Goal: Information Seeking & Learning: Check status

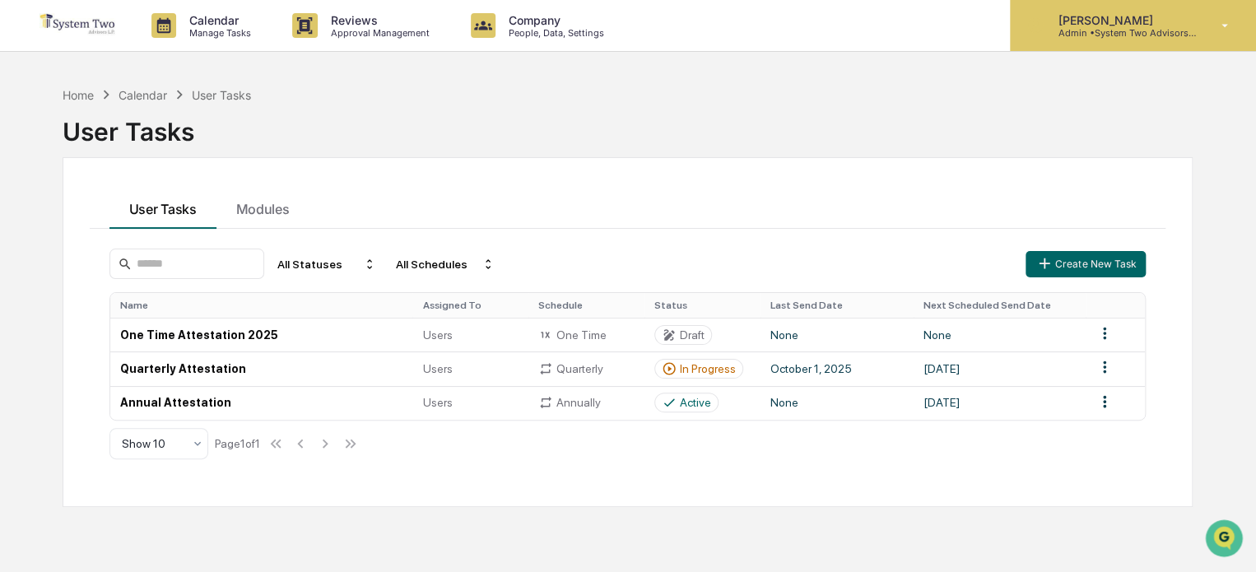
click at [1115, 37] on p "Admin • System Two Advisors, L.P." at bounding box center [1121, 33] width 153 height 12
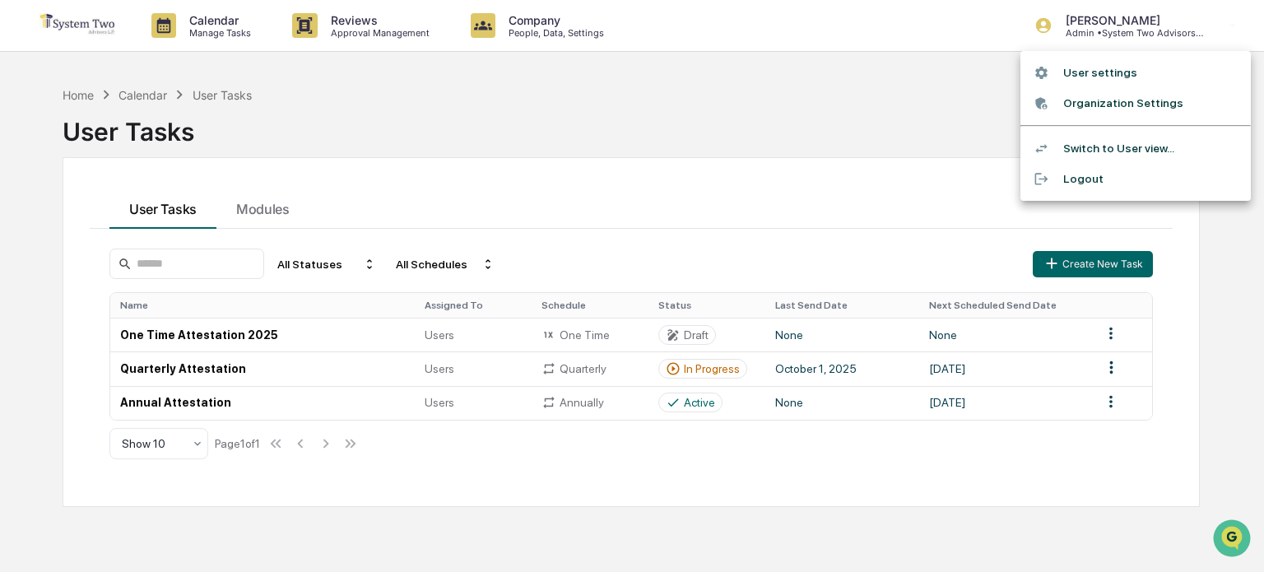
click at [876, 120] on div at bounding box center [632, 286] width 1264 height 572
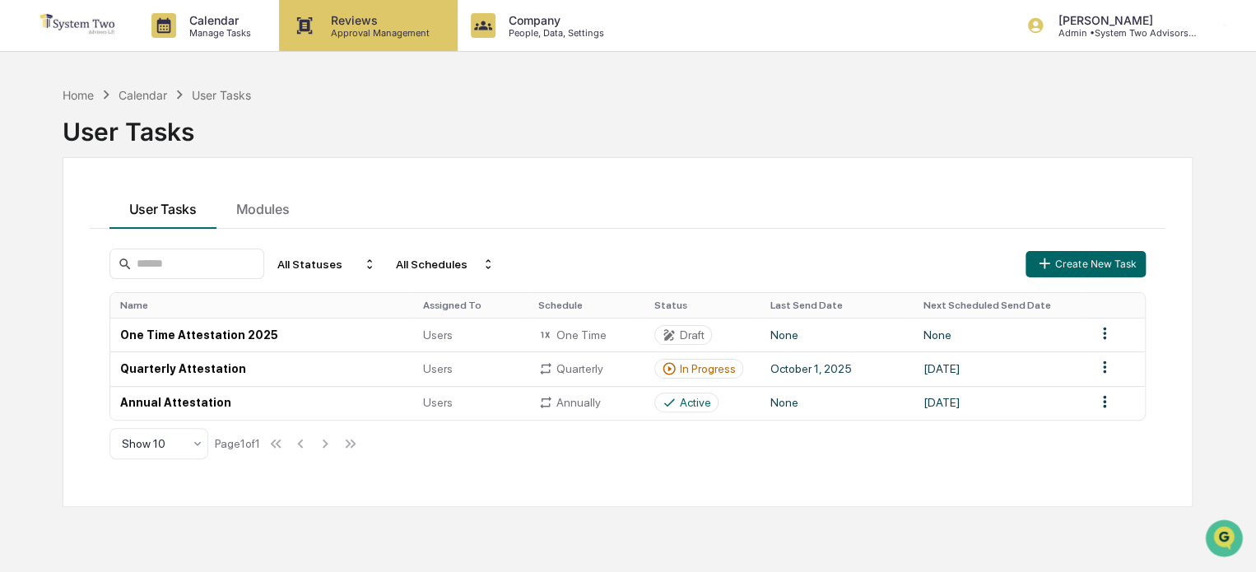
click at [352, 24] on p "Reviews" at bounding box center [378, 20] width 120 height 14
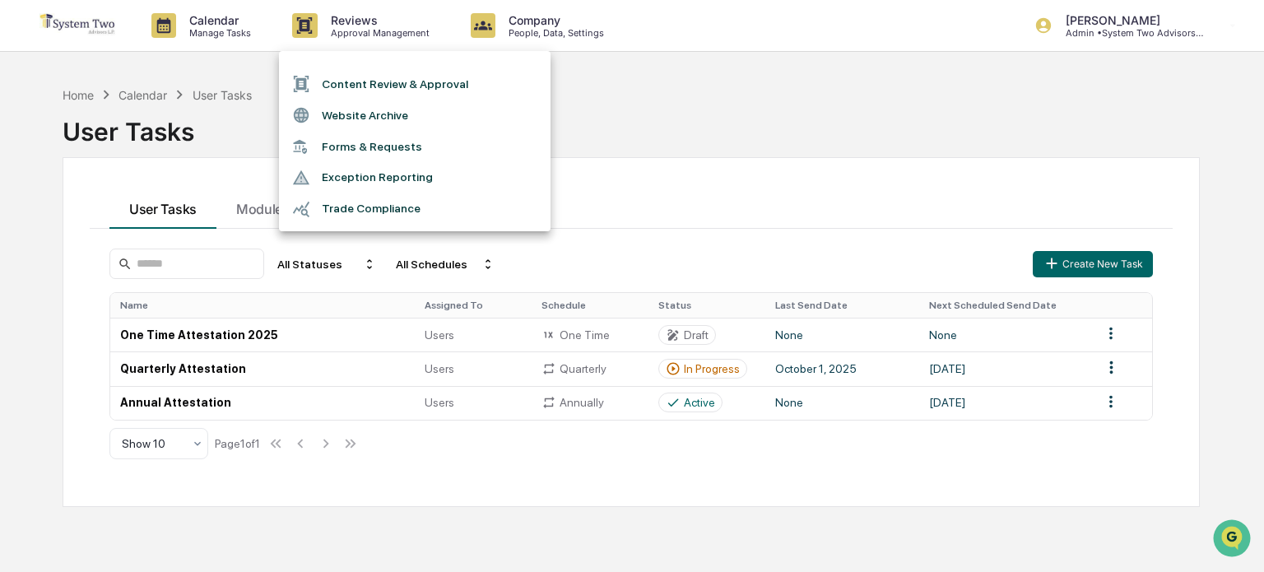
click at [224, 19] on div at bounding box center [632, 286] width 1264 height 572
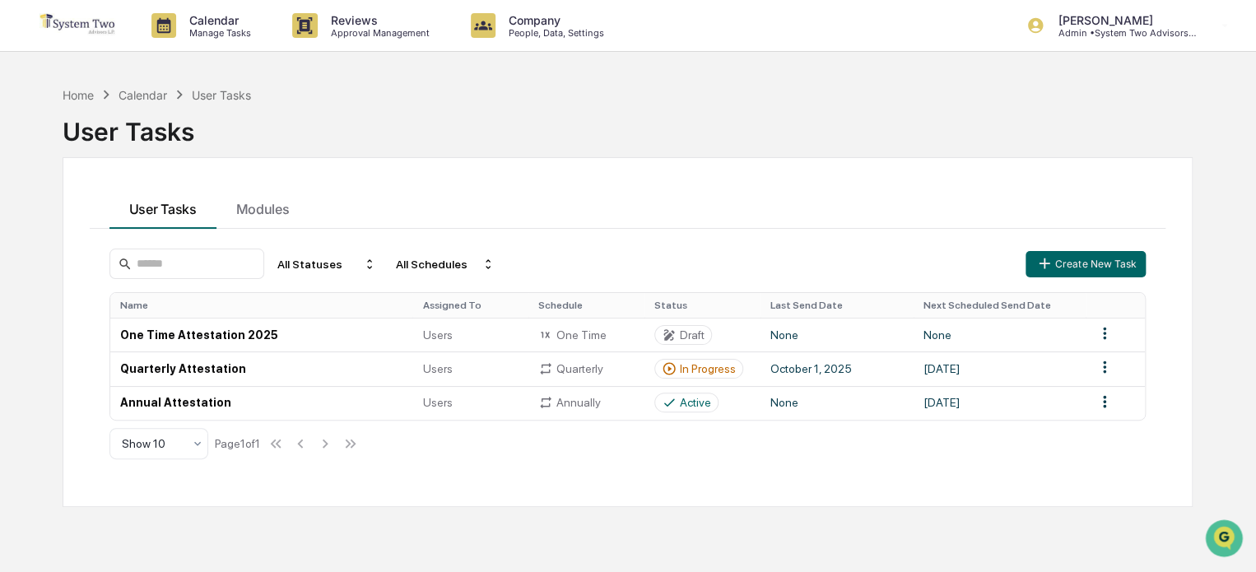
click at [80, 26] on img at bounding box center [79, 26] width 79 height 26
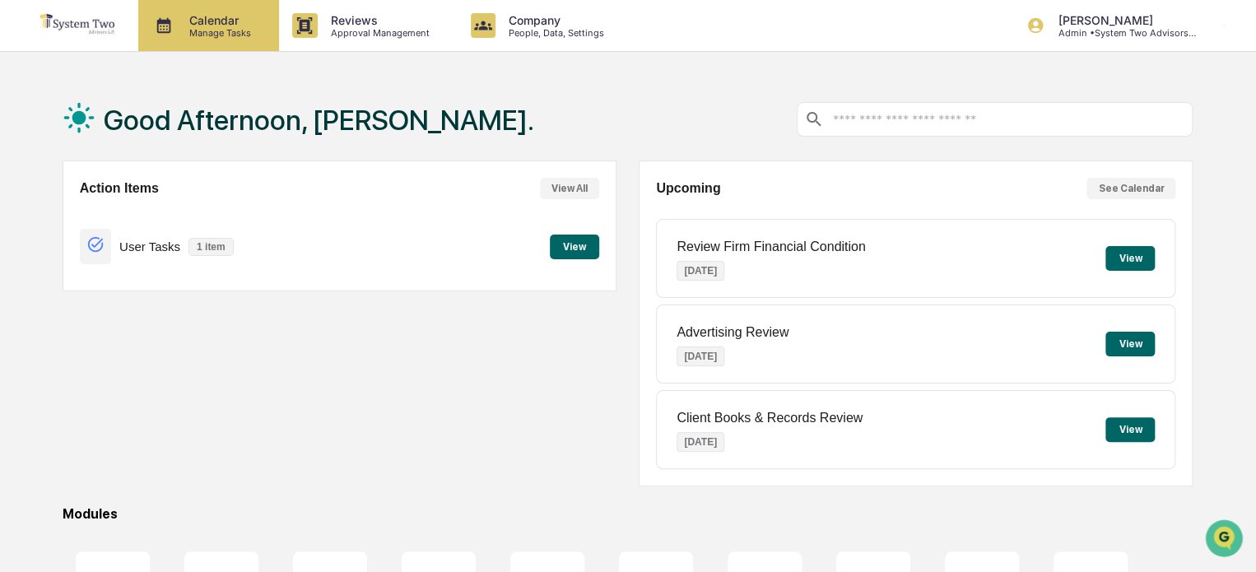
click at [221, 28] on p "Manage Tasks" at bounding box center [217, 33] width 83 height 12
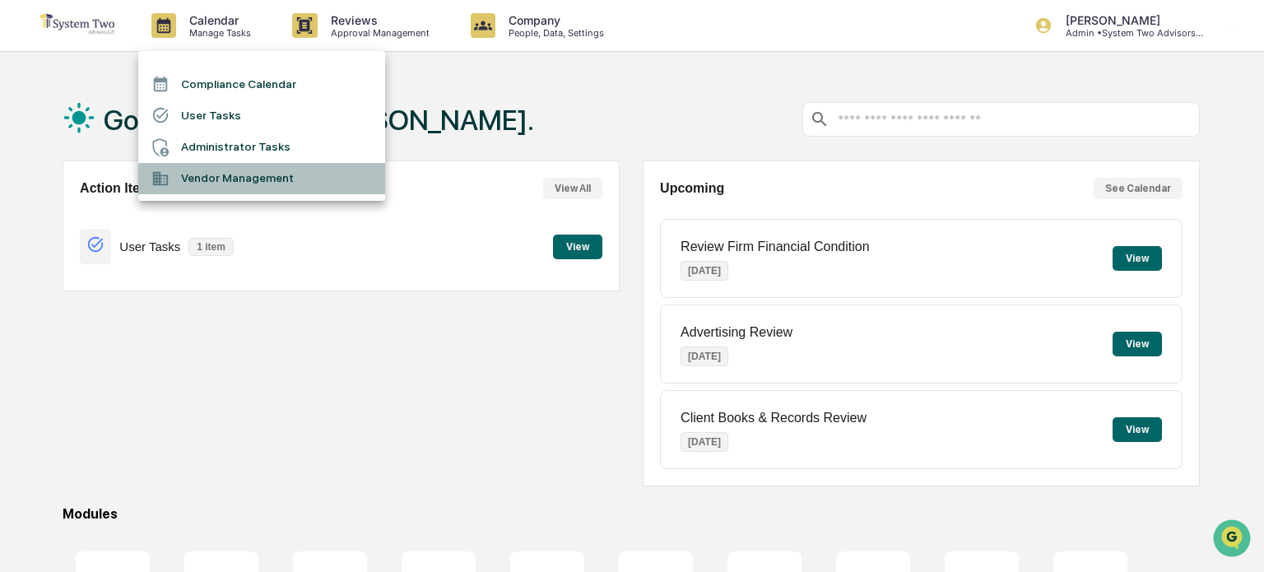
click at [240, 174] on li "Vendor Management" at bounding box center [261, 178] width 247 height 31
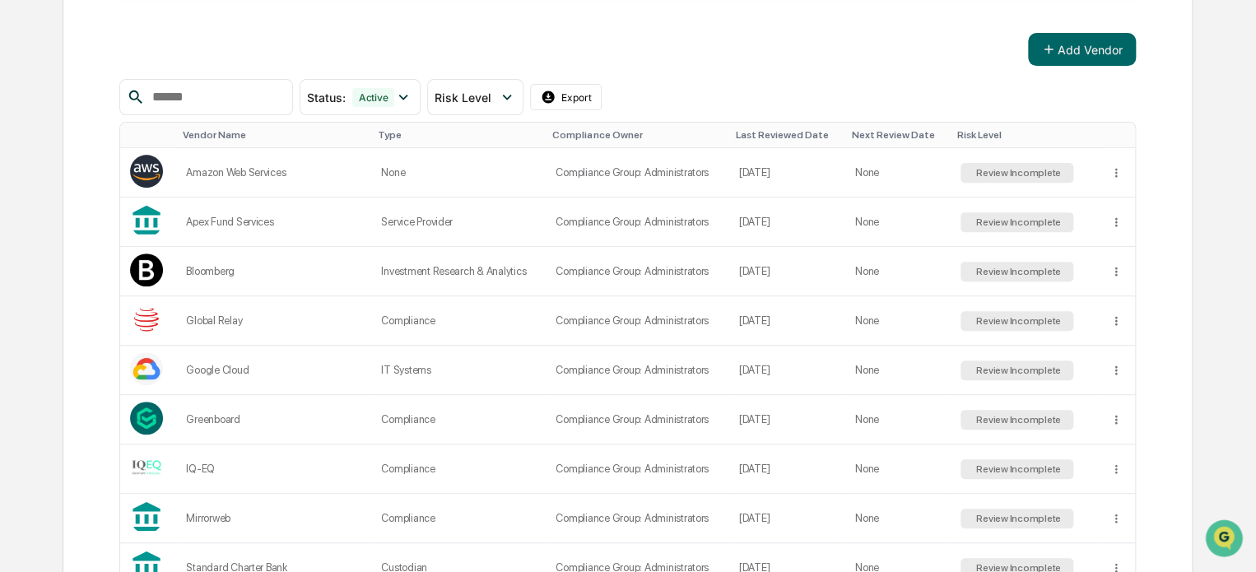
scroll to position [247, 0]
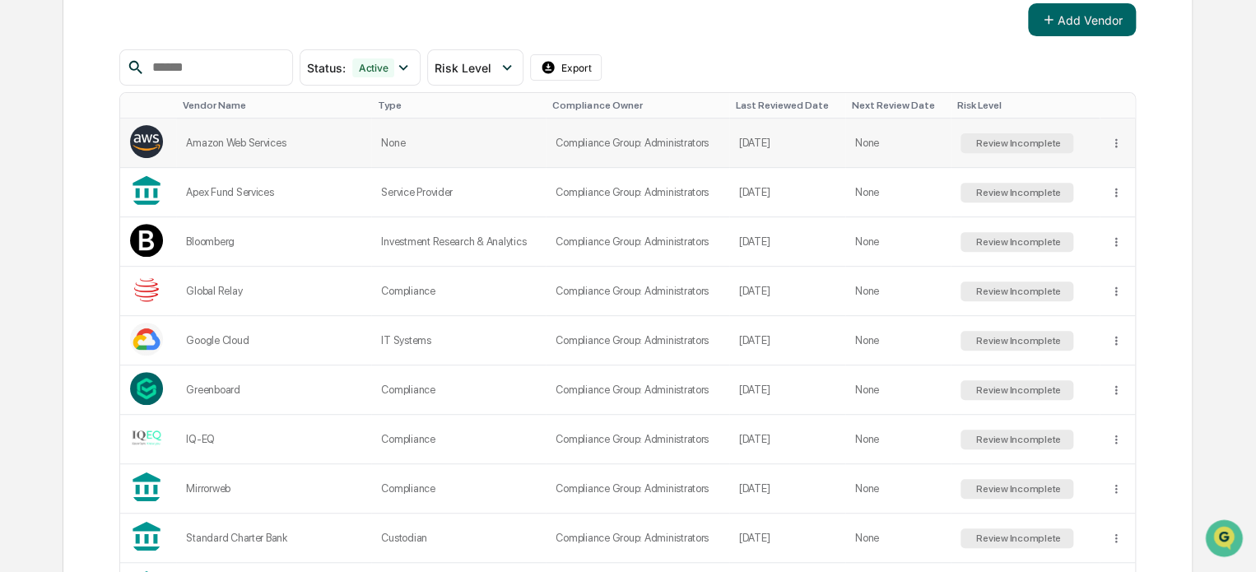
click at [1017, 149] on div "Review Incomplete" at bounding box center [1017, 143] width 88 height 12
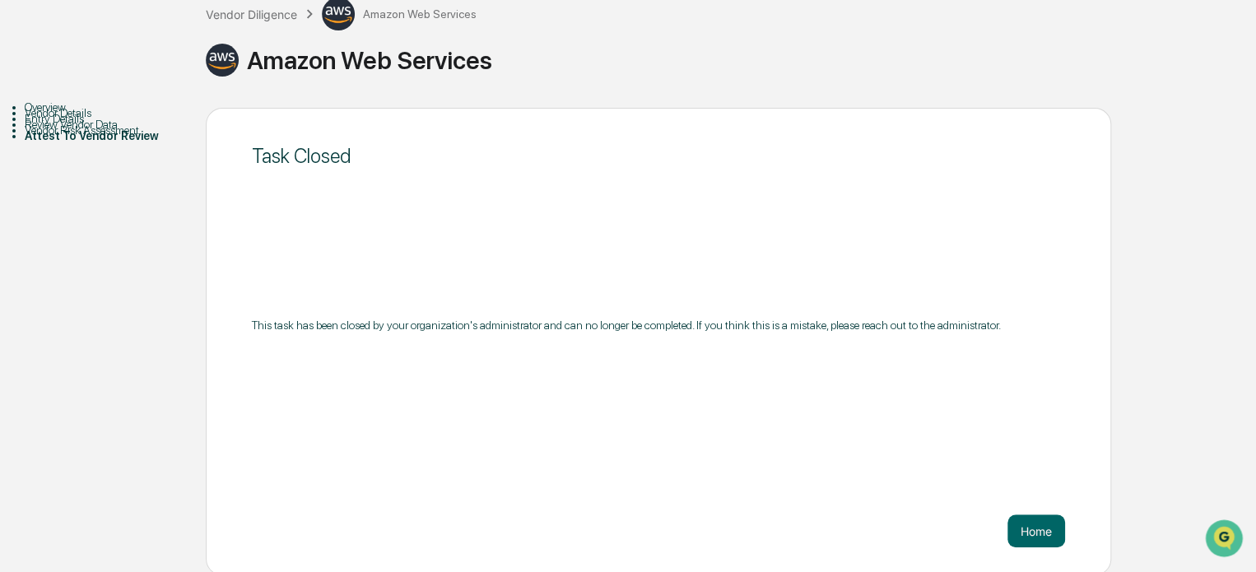
scroll to position [108, 0]
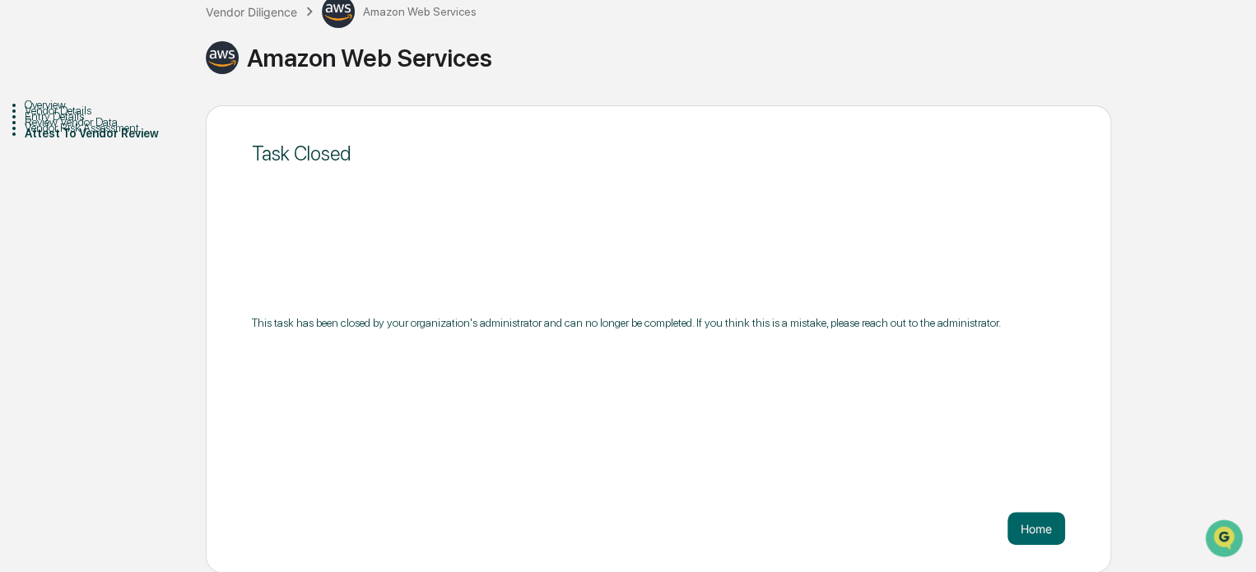
click at [82, 117] on div "Vendor Details" at bounding box center [115, 110] width 181 height 13
click at [74, 134] on div "Vendor Risk Assessment" at bounding box center [115, 127] width 181 height 13
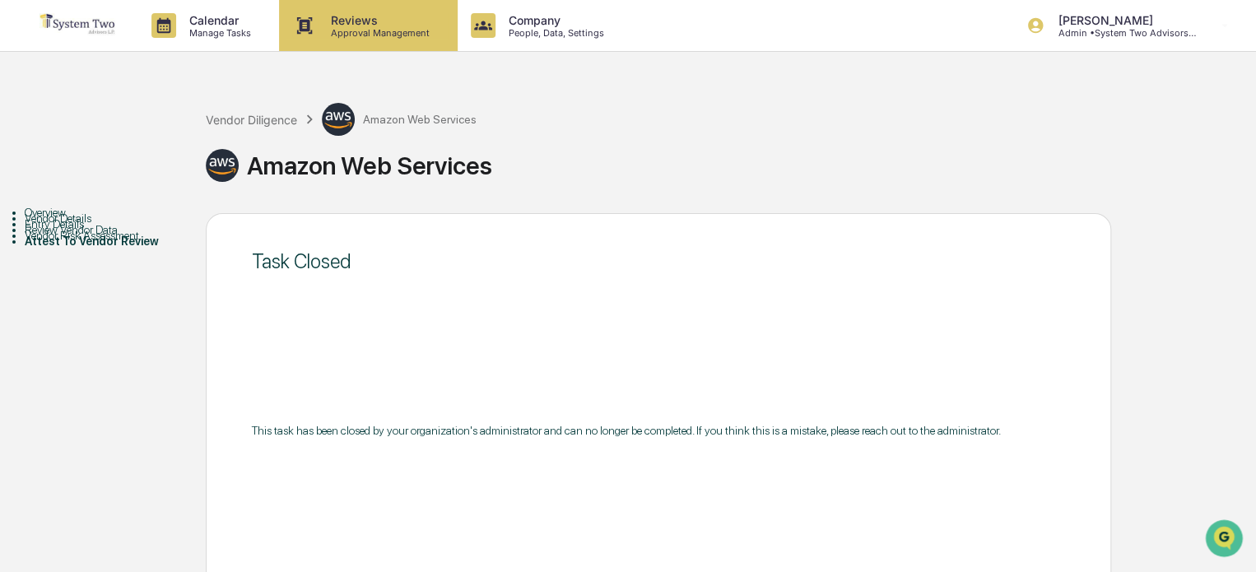
click at [384, 20] on p "Reviews" at bounding box center [378, 20] width 120 height 14
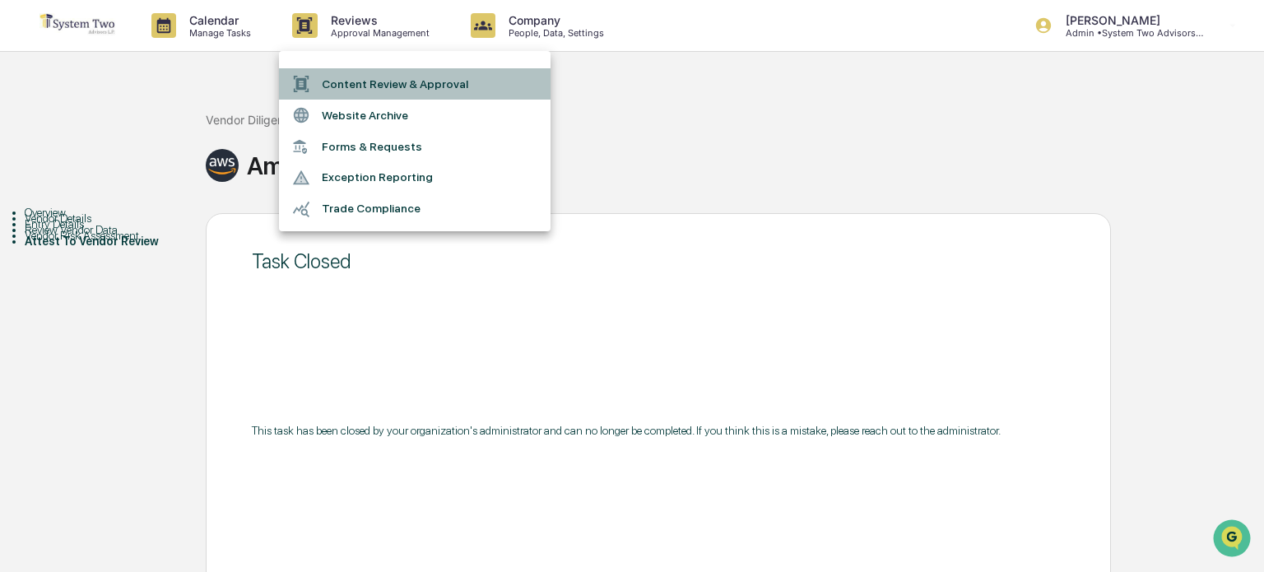
click at [372, 81] on li "Content Review & Approval" at bounding box center [415, 83] width 272 height 31
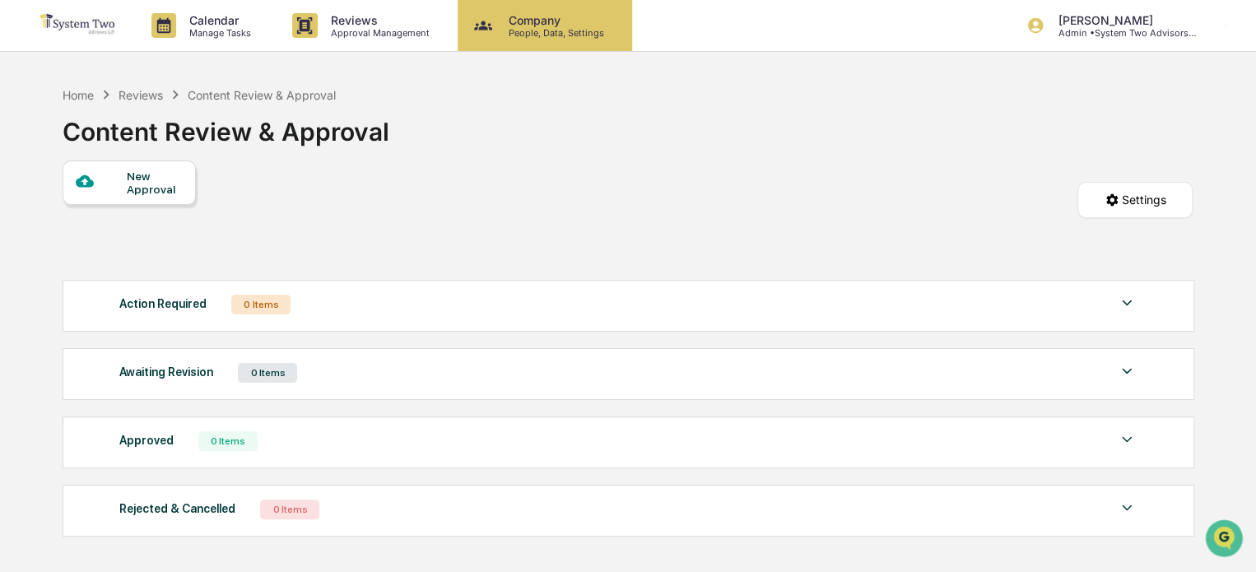
click at [542, 29] on p "People, Data, Settings" at bounding box center [554, 33] width 117 height 12
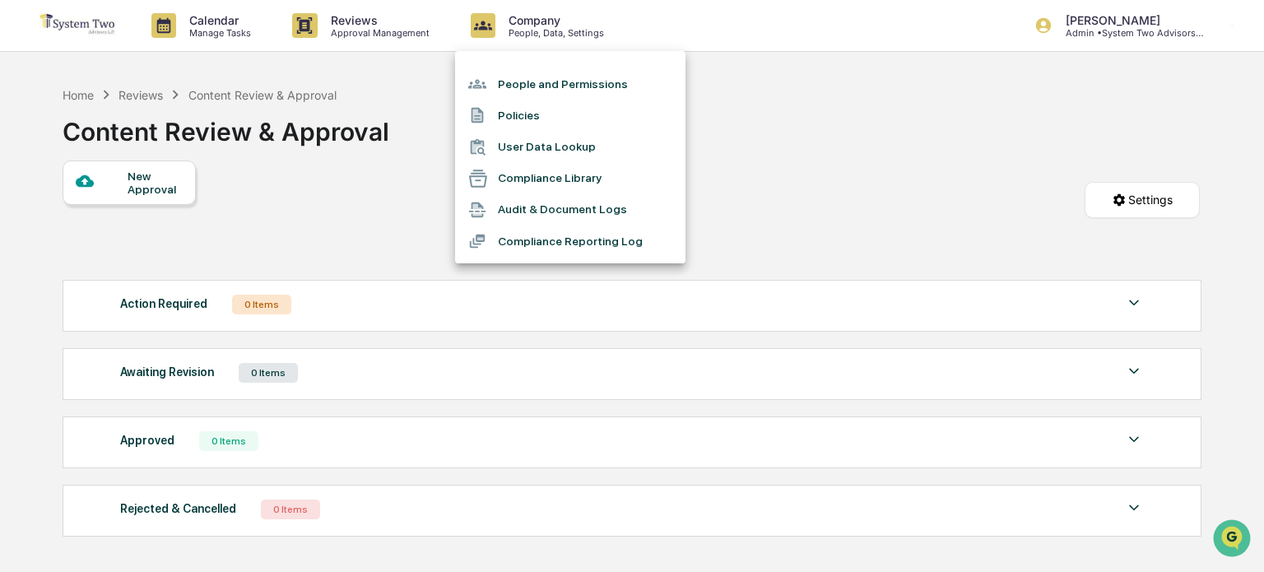
click at [548, 95] on li "People and Permissions" at bounding box center [570, 83] width 231 height 31
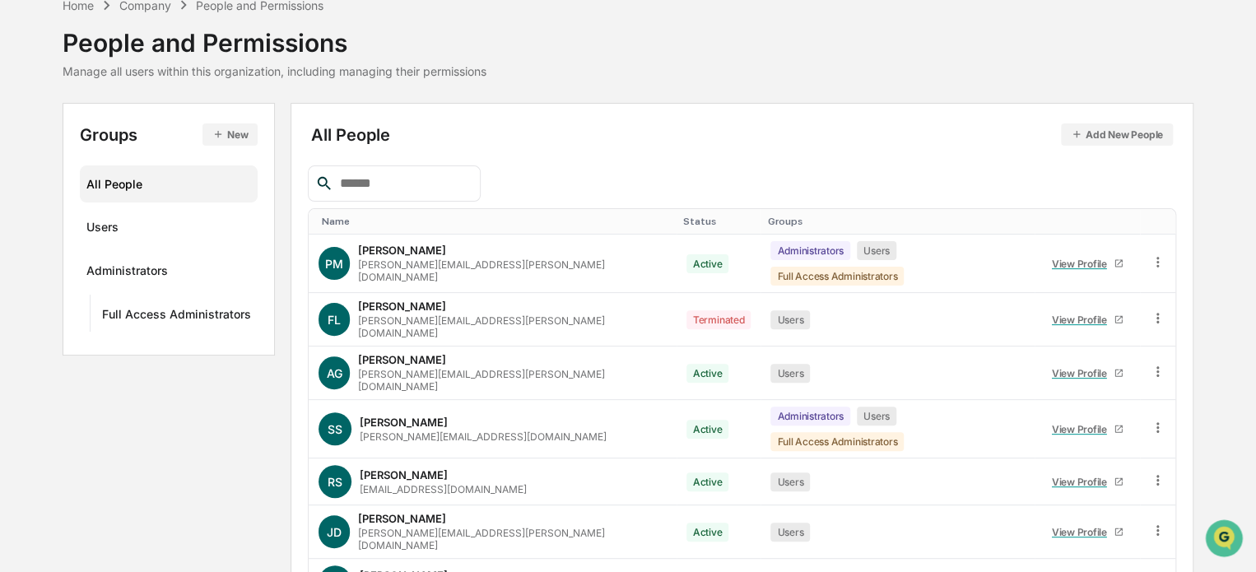
scroll to position [145, 0]
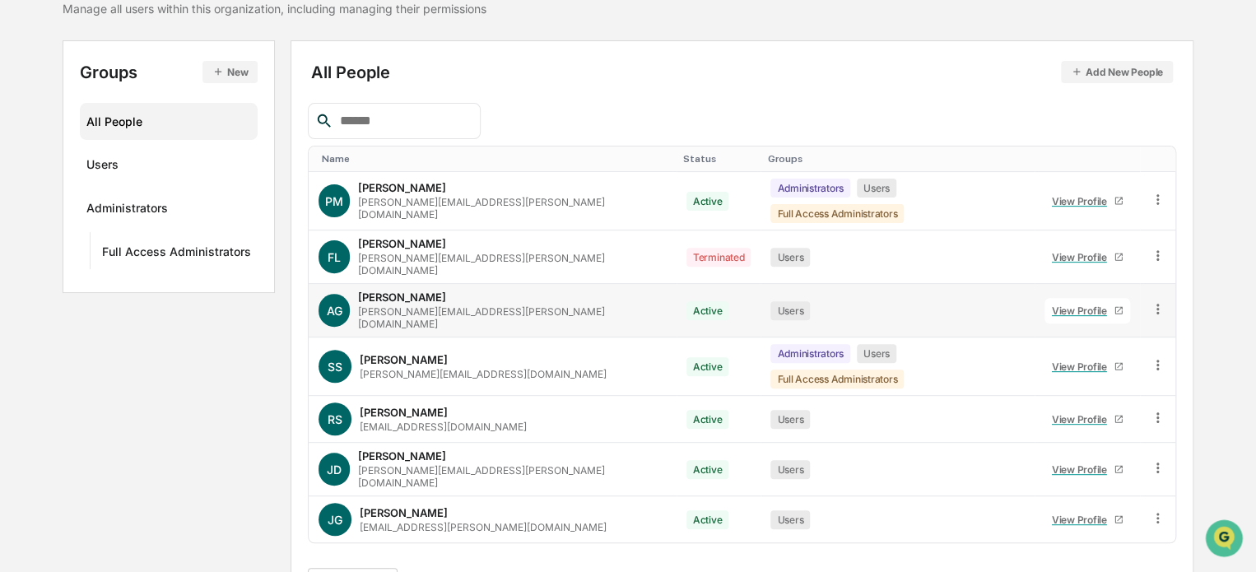
click at [1045, 298] on link "View Profile" at bounding box center [1088, 311] width 86 height 26
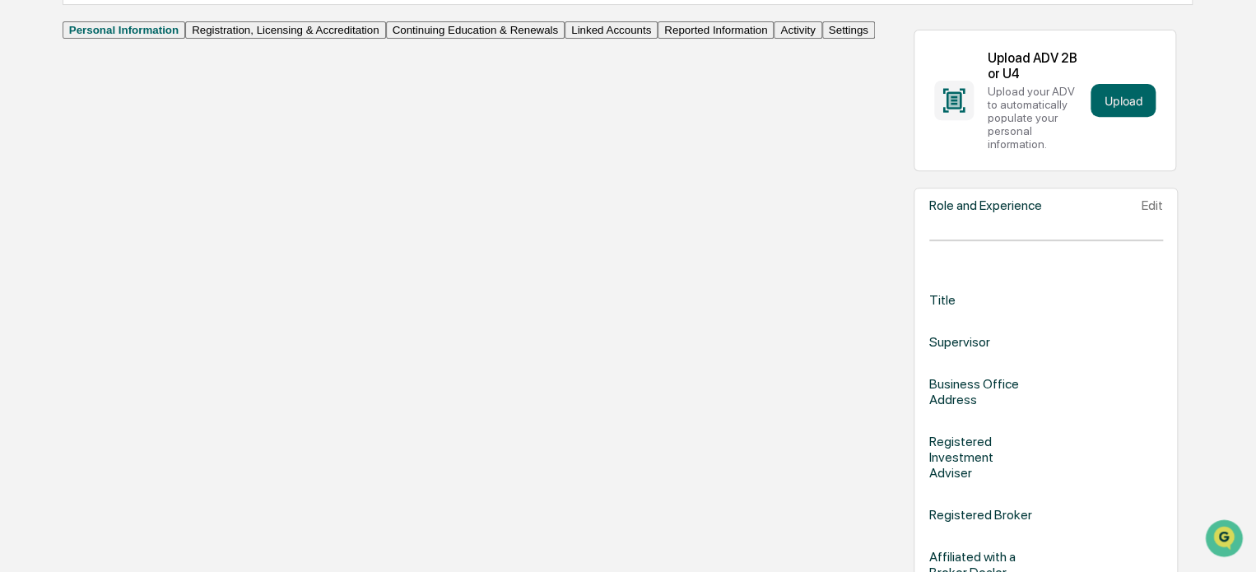
scroll to position [310, 0]
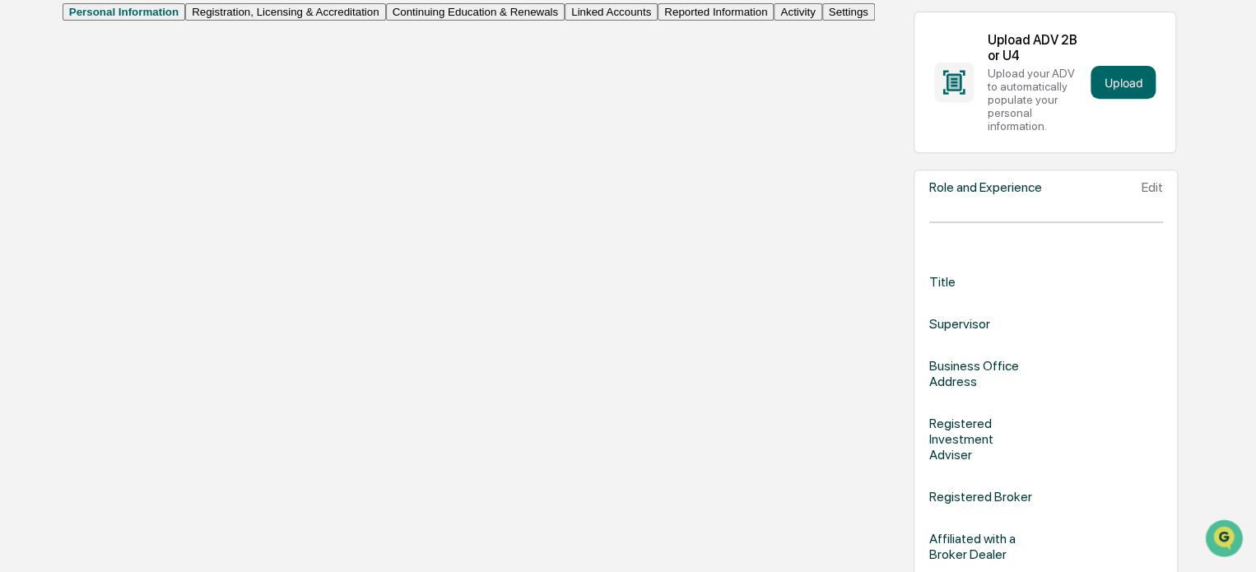
click at [774, 21] on button "Activity" at bounding box center [798, 11] width 48 height 17
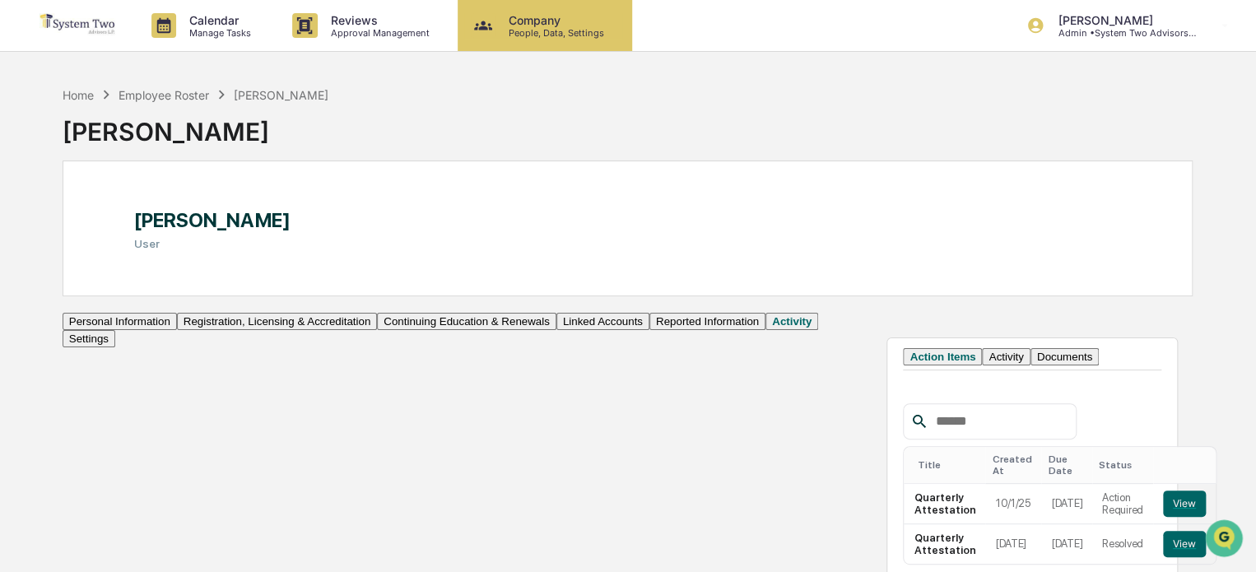
click at [501, 27] on p "People, Data, Settings" at bounding box center [554, 33] width 117 height 12
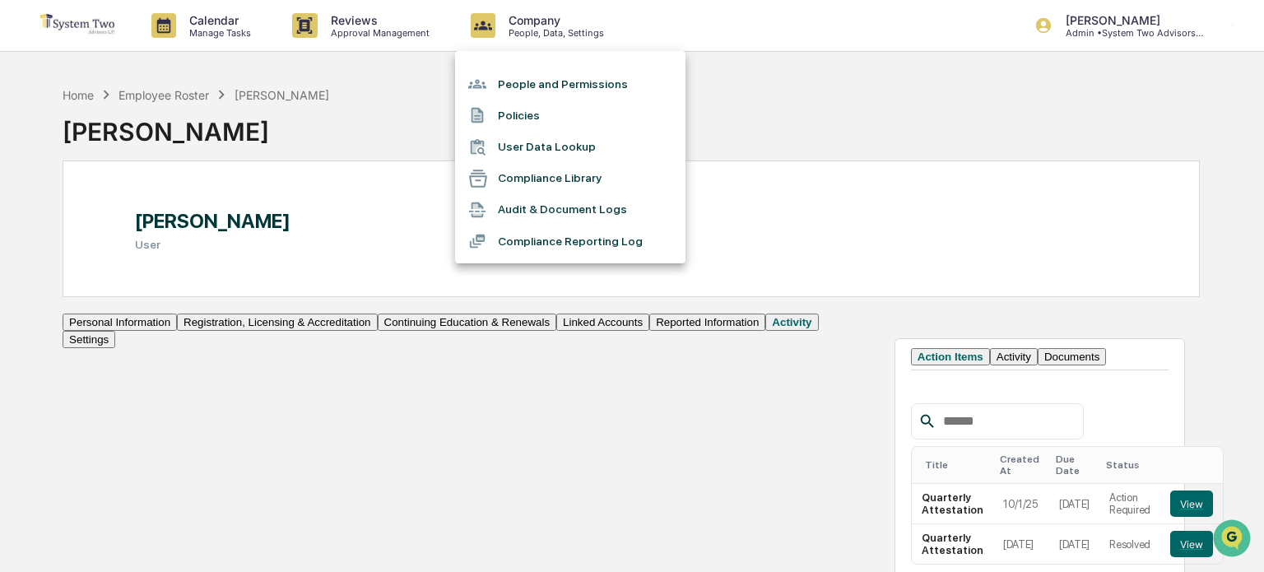
click at [556, 86] on li "People and Permissions" at bounding box center [570, 83] width 231 height 31
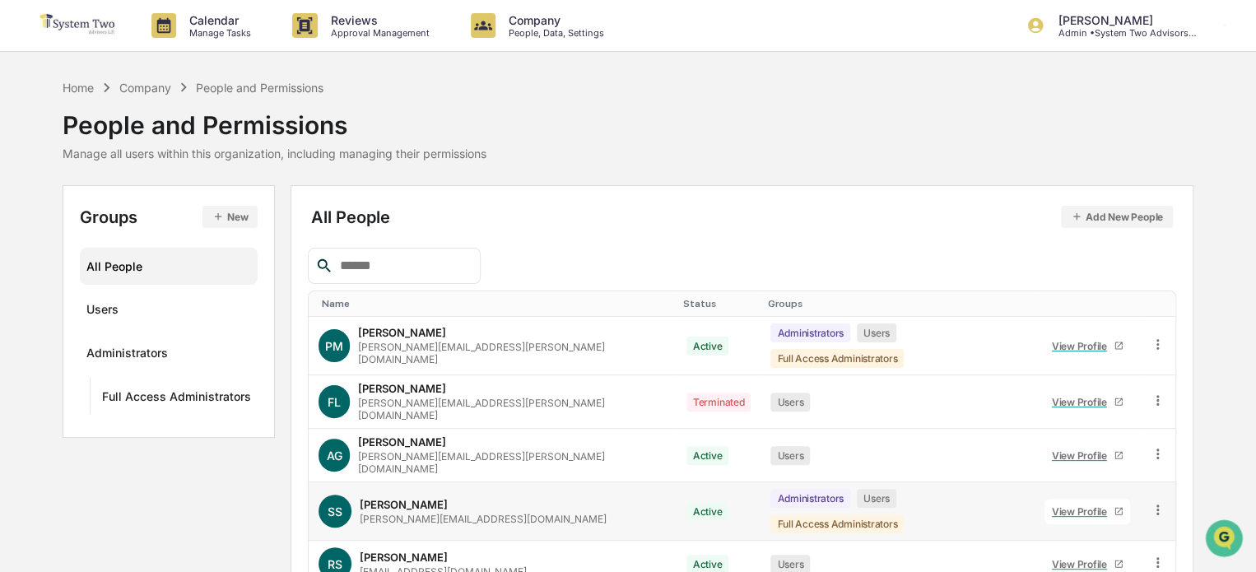
click at [1052, 505] on div "View Profile" at bounding box center [1083, 511] width 62 height 12
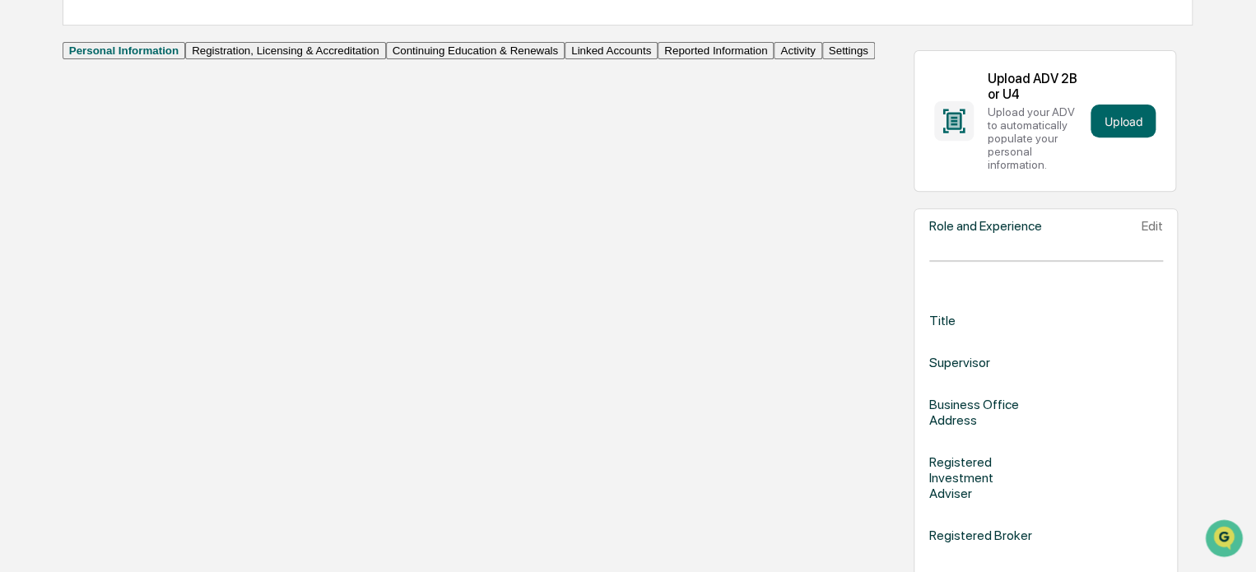
scroll to position [82, 0]
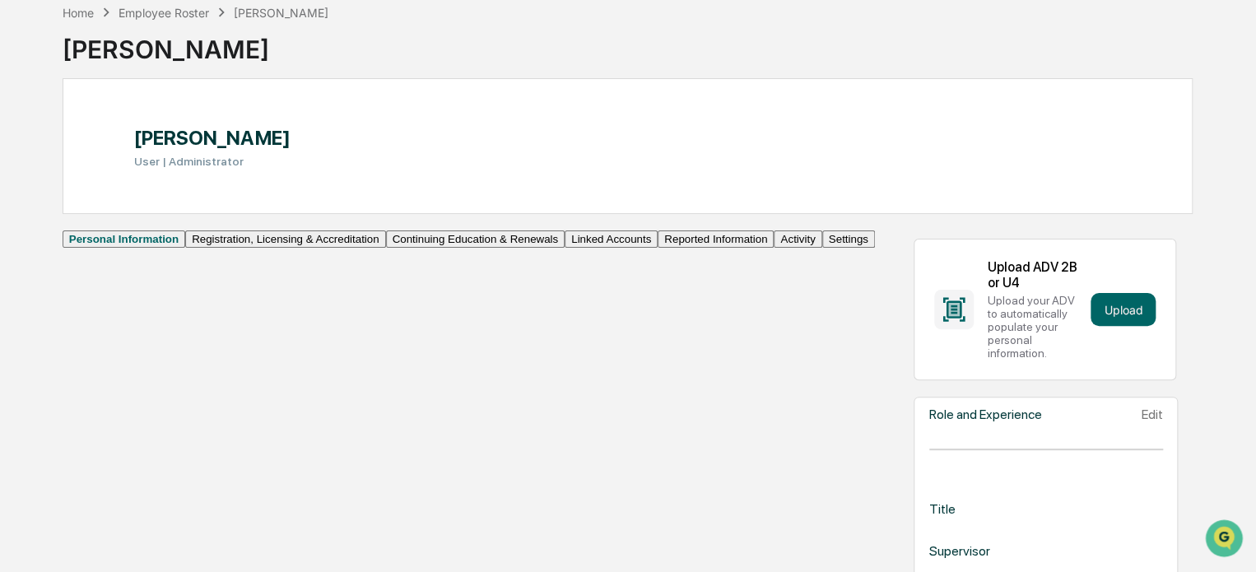
click at [774, 248] on button "Activity" at bounding box center [798, 239] width 48 height 17
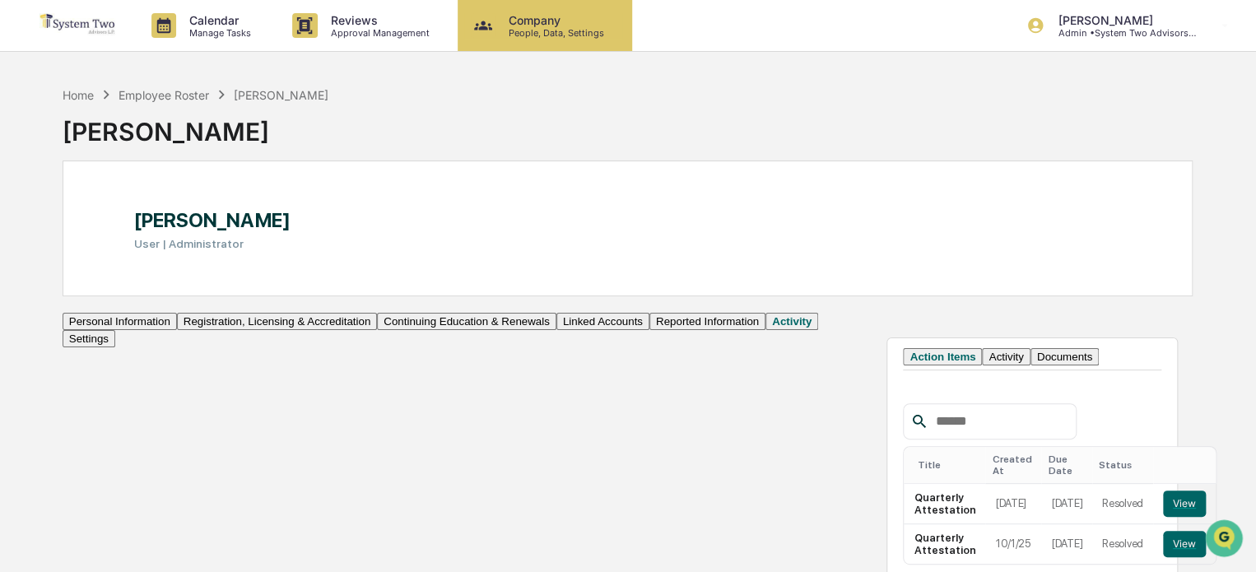
click at [546, 31] on p "People, Data, Settings" at bounding box center [554, 33] width 117 height 12
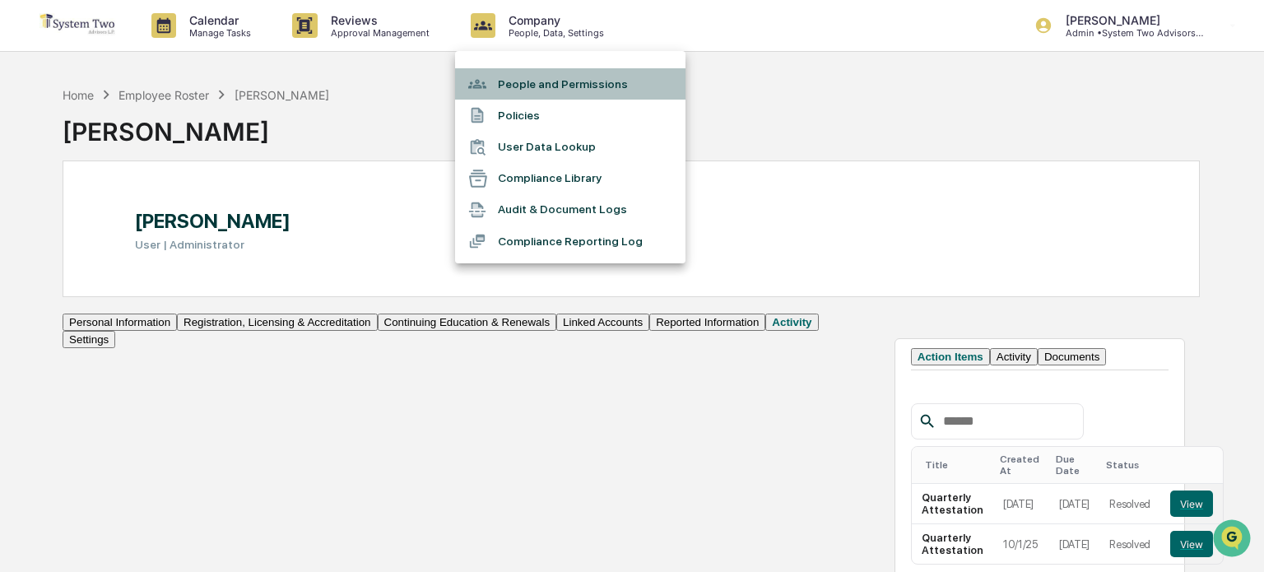
click at [563, 90] on li "People and Permissions" at bounding box center [570, 83] width 231 height 31
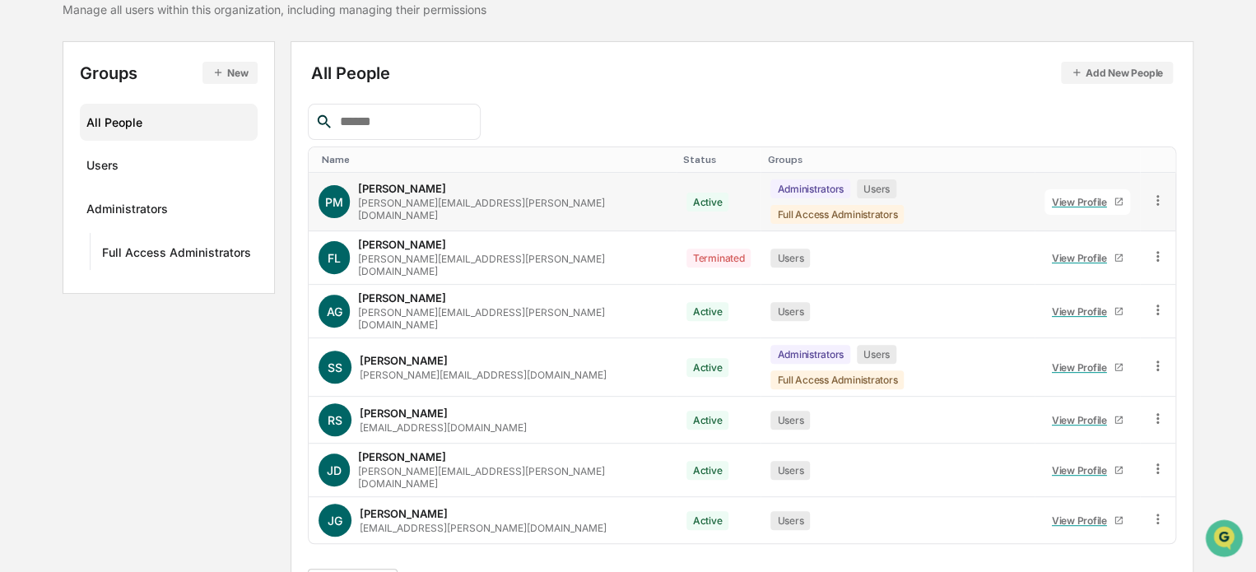
scroll to position [145, 0]
click at [1052, 413] on div "View Profile" at bounding box center [1083, 419] width 62 height 12
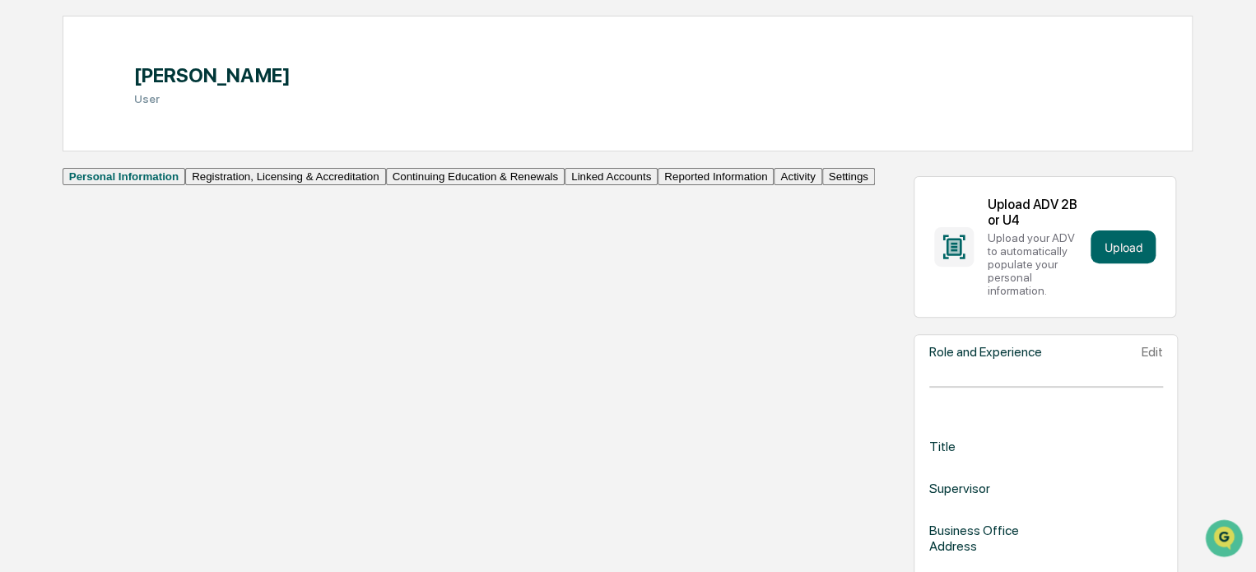
click at [774, 185] on button "Activity" at bounding box center [798, 176] width 48 height 17
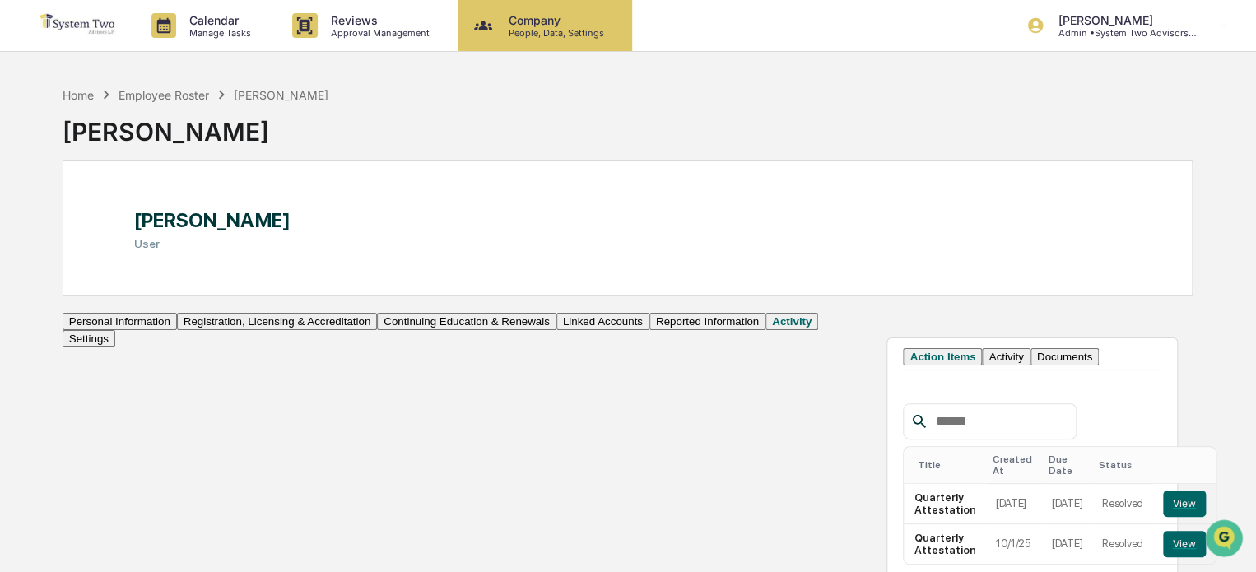
click at [543, 23] on p "Company" at bounding box center [554, 20] width 117 height 14
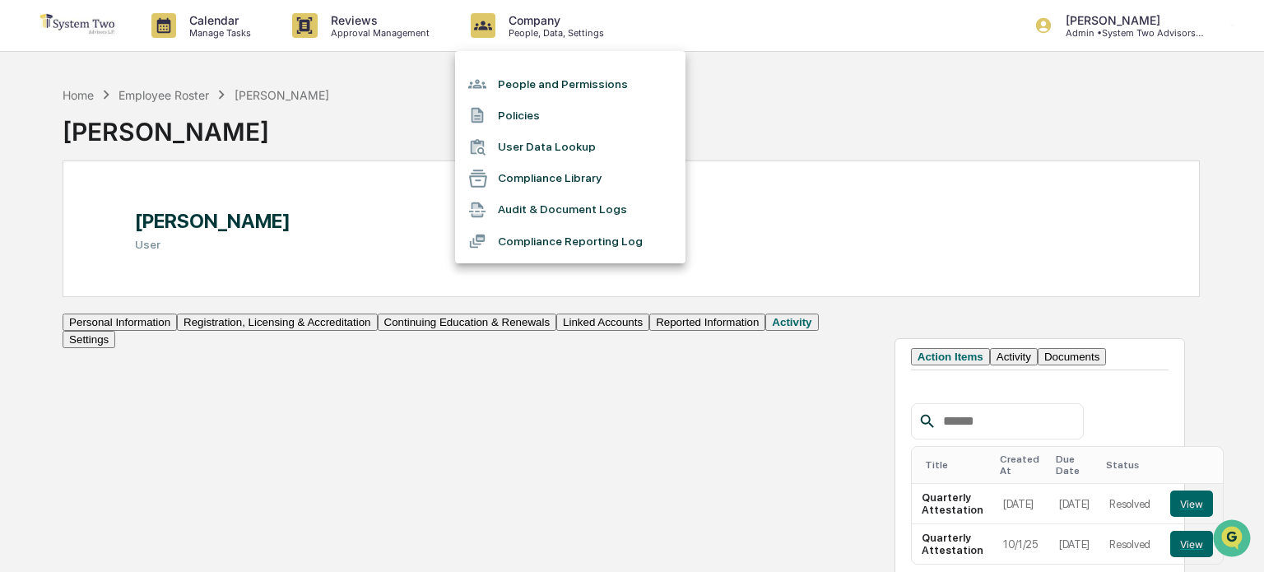
click at [583, 78] on li "People and Permissions" at bounding box center [570, 83] width 231 height 31
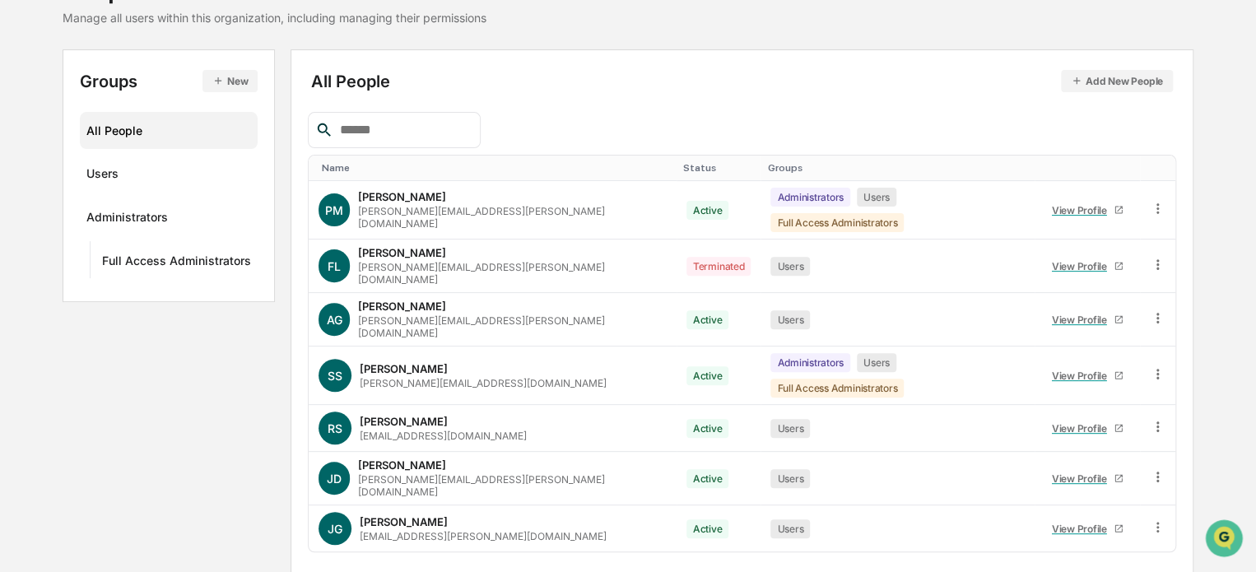
scroll to position [145, 0]
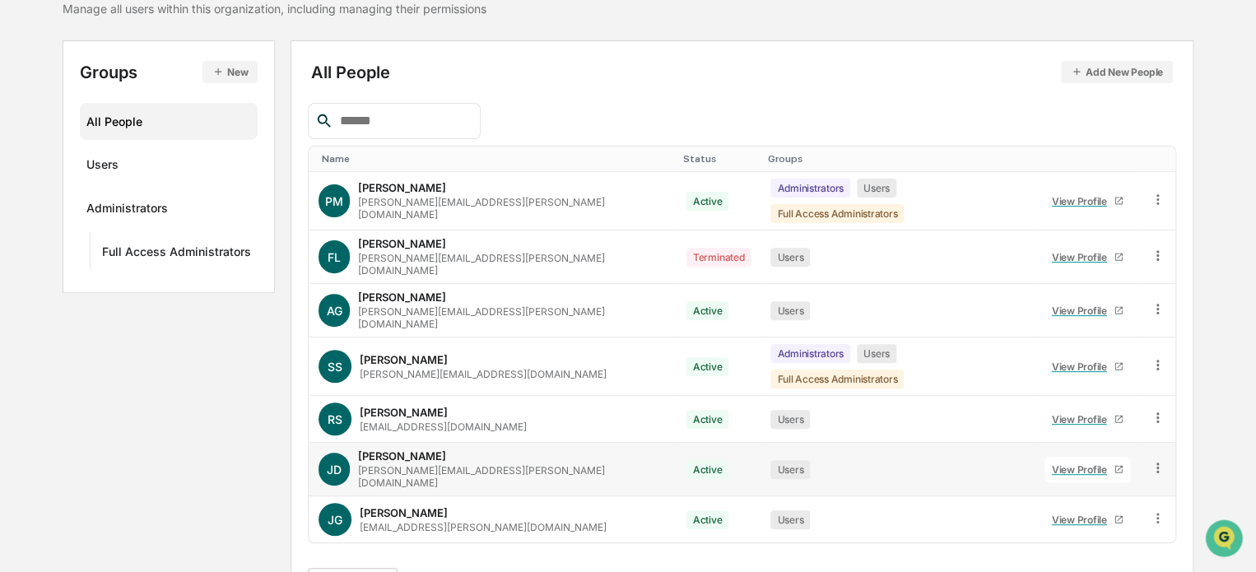
click at [1052, 463] on div "View Profile" at bounding box center [1083, 469] width 62 height 12
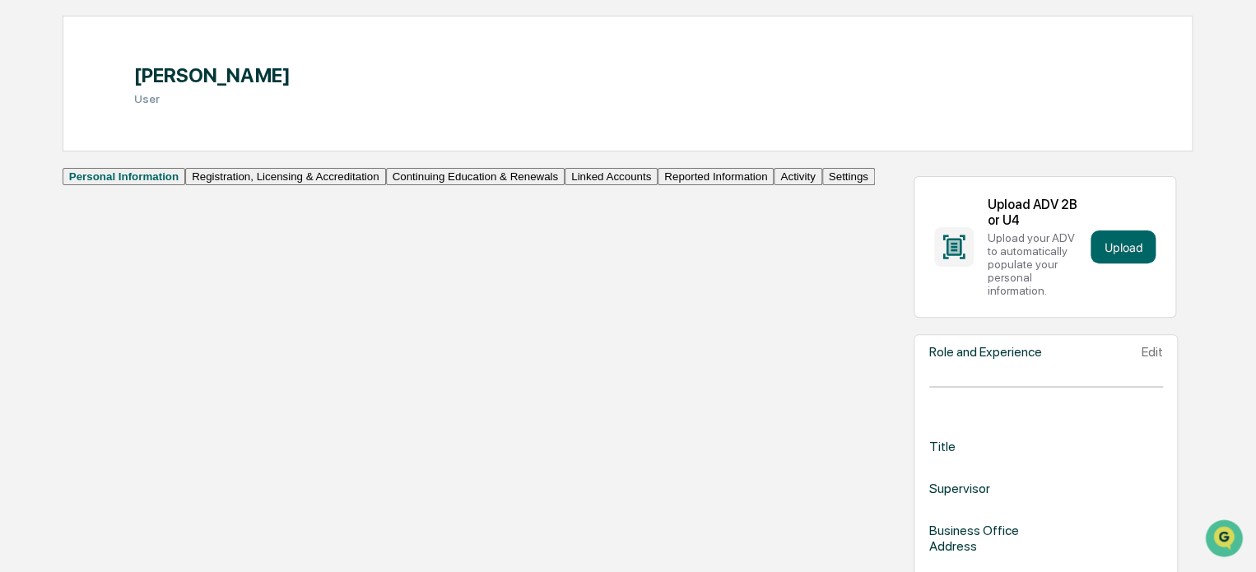
click at [774, 185] on button "Activity" at bounding box center [798, 176] width 48 height 17
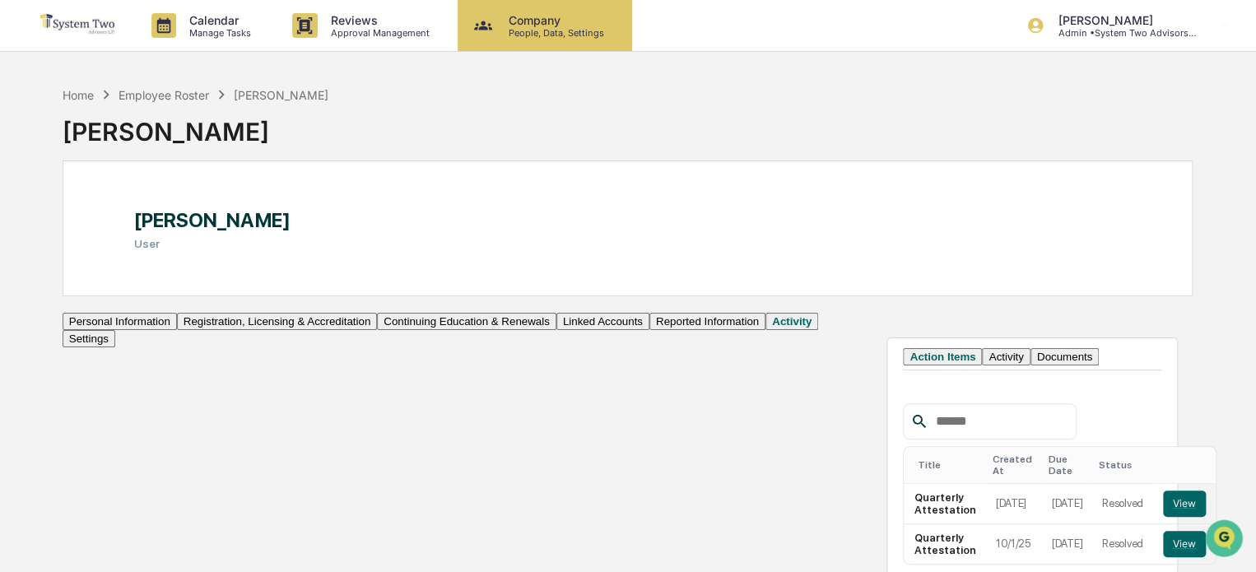
click at [554, 21] on p "Company" at bounding box center [554, 20] width 117 height 14
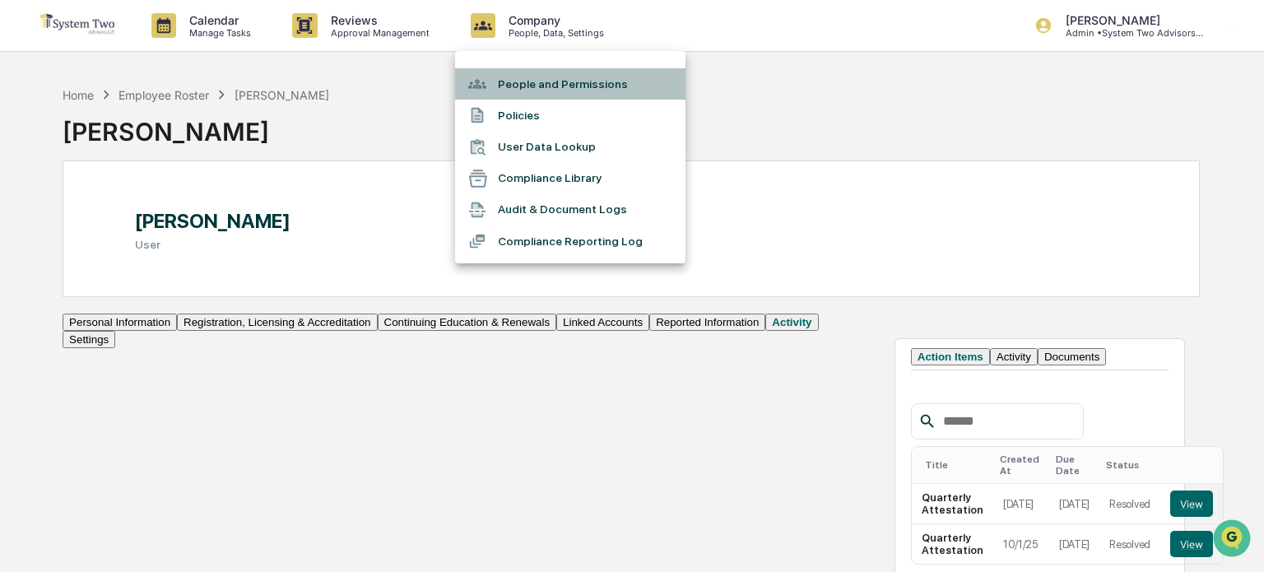
click at [601, 89] on li "People and Permissions" at bounding box center [570, 83] width 231 height 31
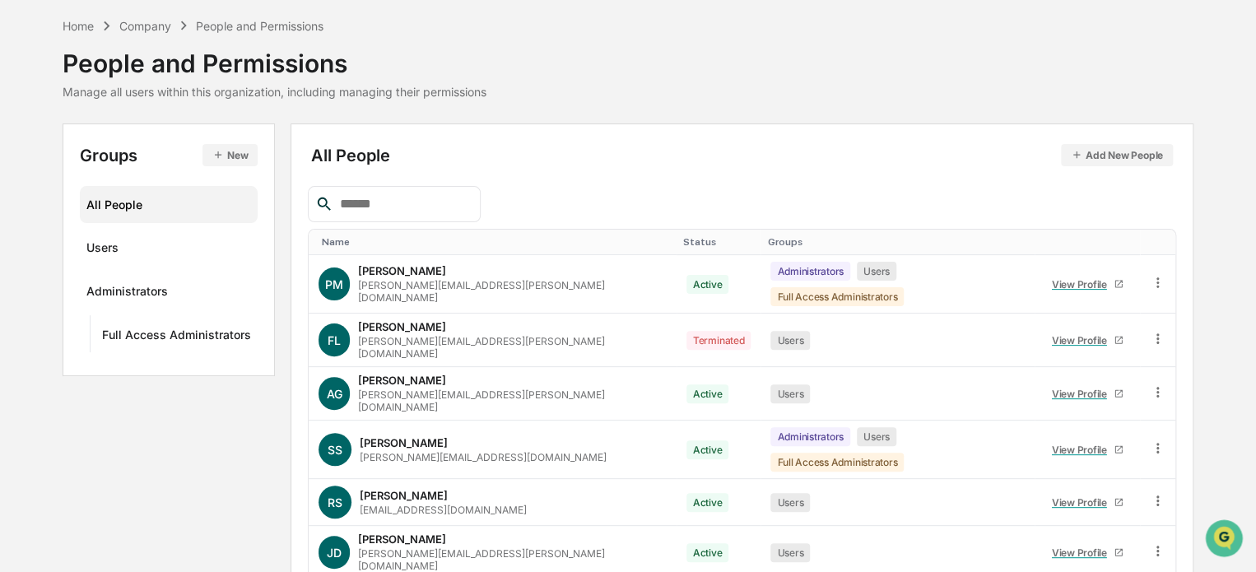
scroll to position [145, 0]
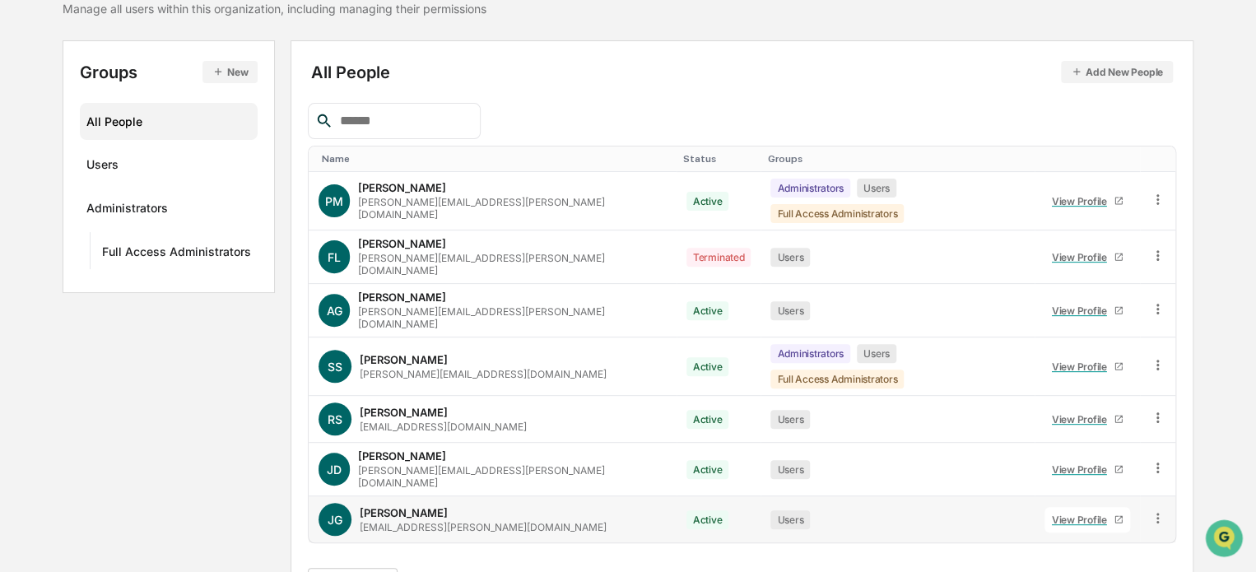
click at [1052, 514] on div "View Profile" at bounding box center [1083, 520] width 62 height 12
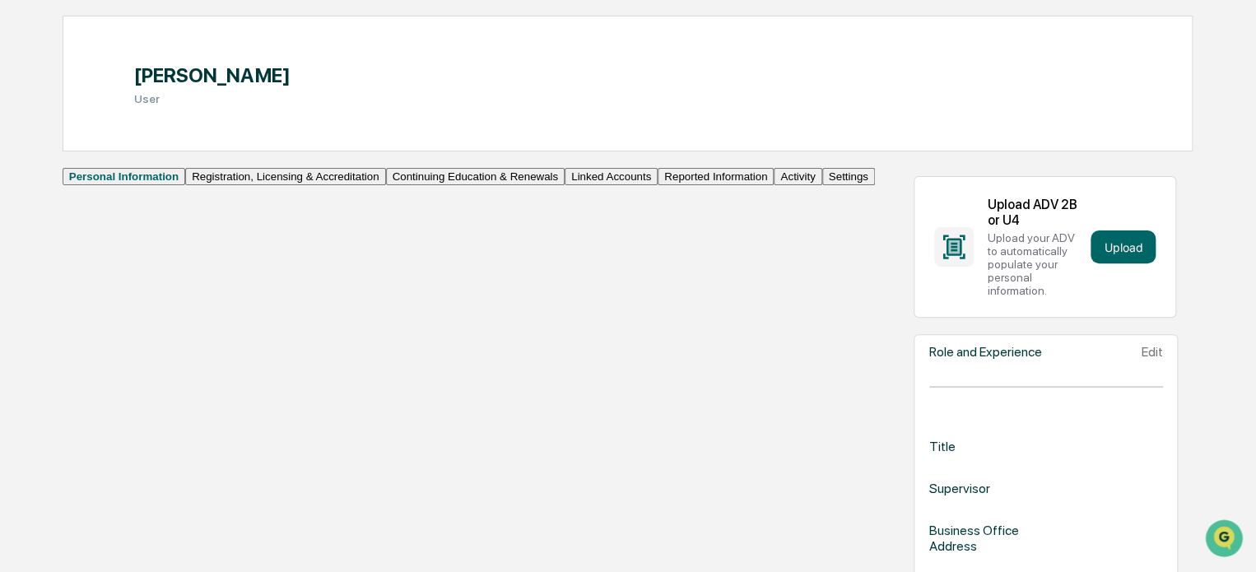
scroll to position [227, 0]
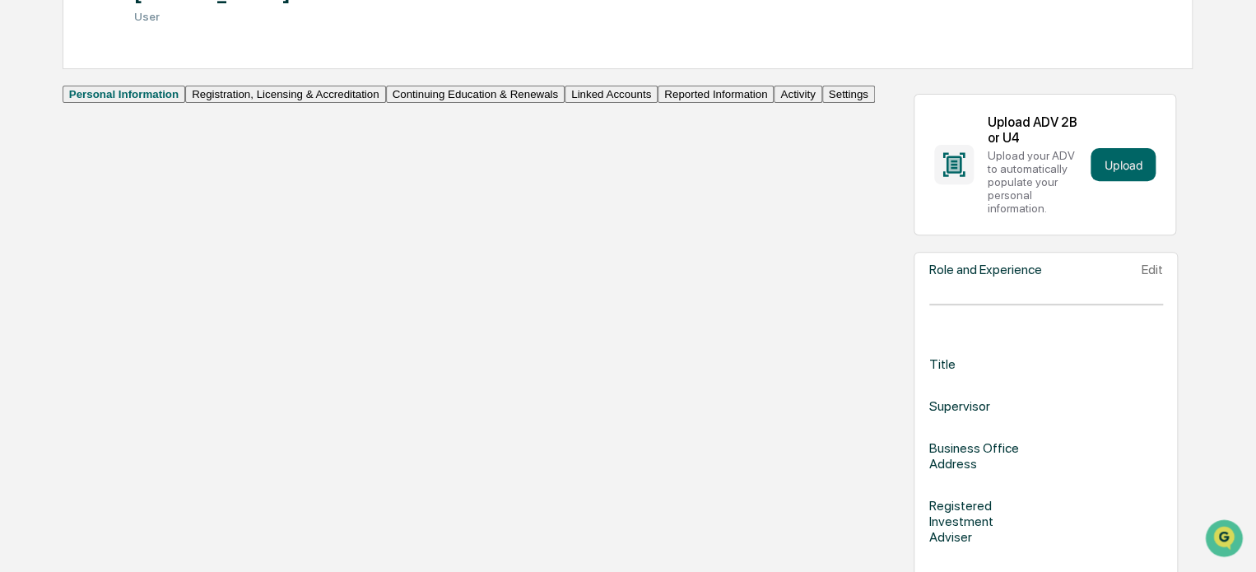
click at [774, 103] on button "Activity" at bounding box center [798, 94] width 48 height 17
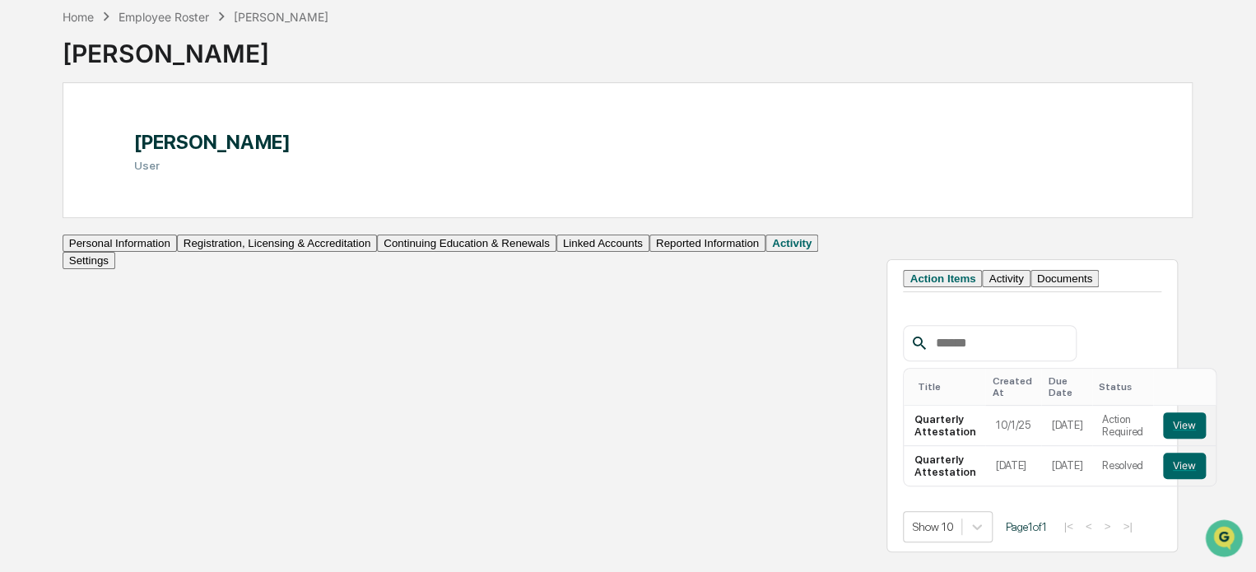
scroll to position [113, 0]
